Goal: Task Accomplishment & Management: Manage account settings

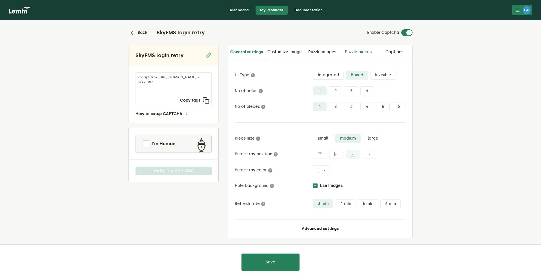
click at [368, 52] on link "Puzzle pieces" at bounding box center [358, 52] width 36 height 14
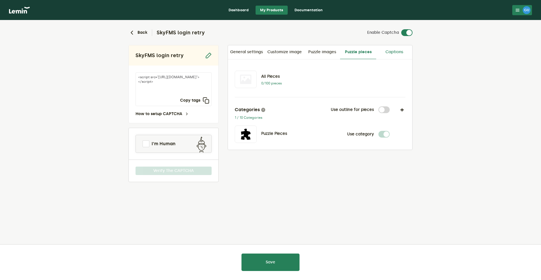
click at [398, 53] on link "Captions" at bounding box center [394, 52] width 36 height 14
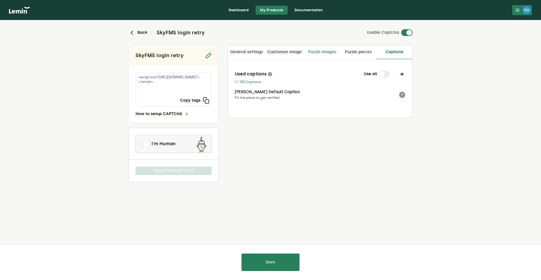
click at [329, 53] on link "Puzzle images" at bounding box center [322, 52] width 36 height 14
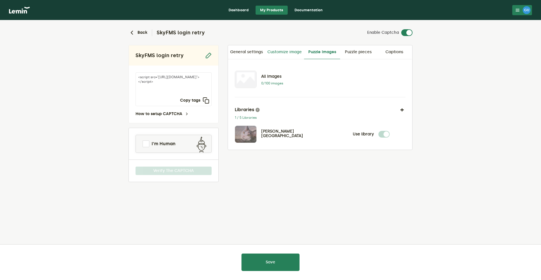
click at [294, 53] on link "Customize image" at bounding box center [284, 52] width 39 height 14
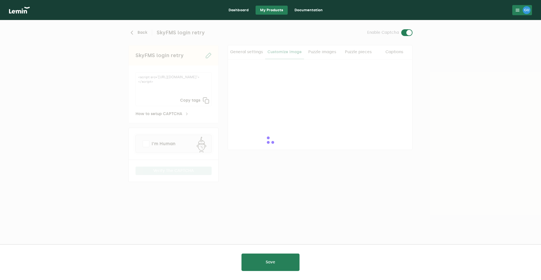
checkbox input "true"
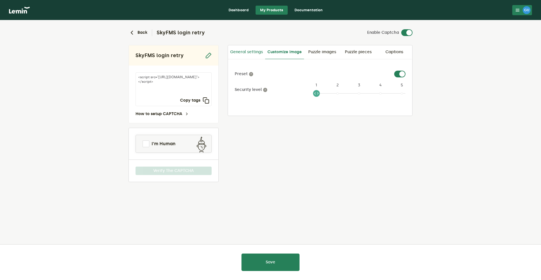
click at [233, 57] on link "General settings" at bounding box center [246, 52] width 37 height 14
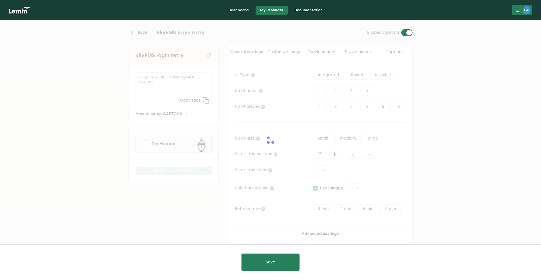
type input "white"
checkbox input "true"
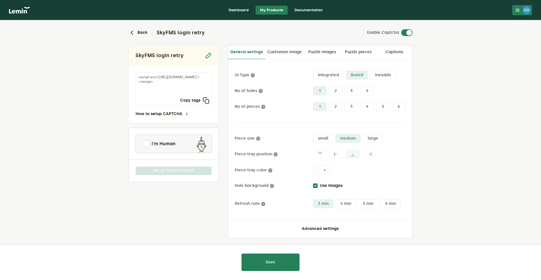
click at [235, 8] on link "Dashboard" at bounding box center [238, 10] width 29 height 9
